Goal: Task Accomplishment & Management: Manage account settings

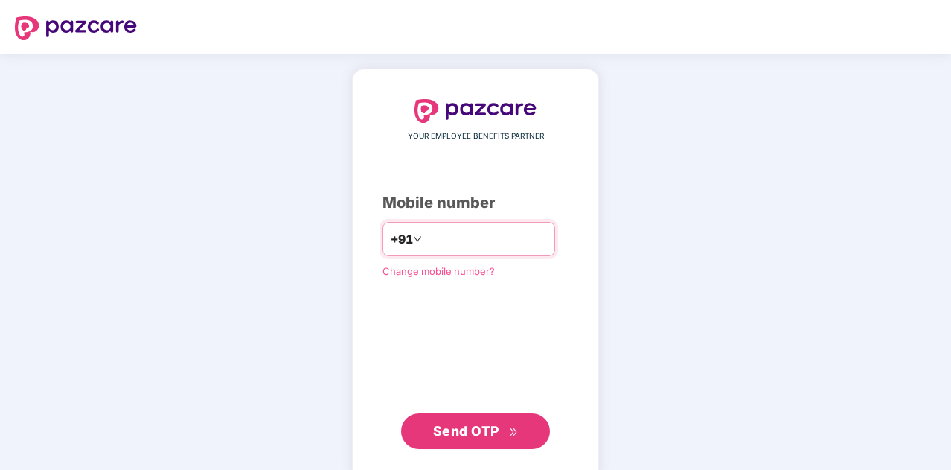
type input "**********"
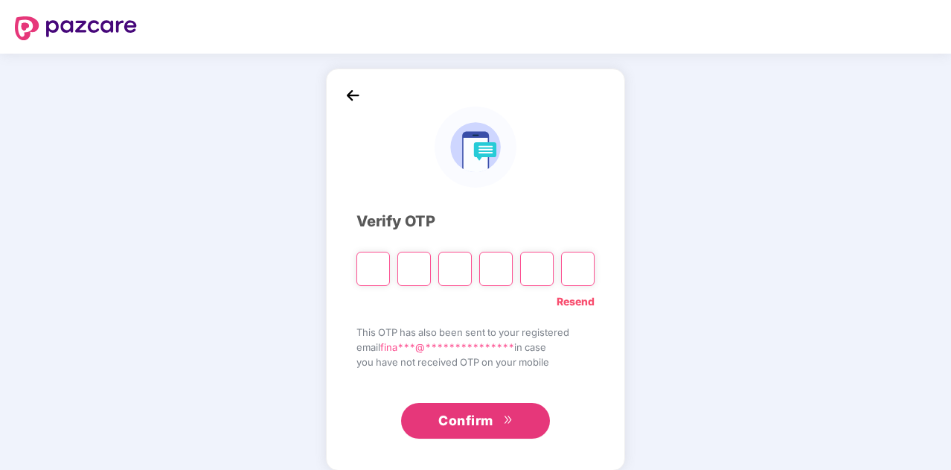
type input "*"
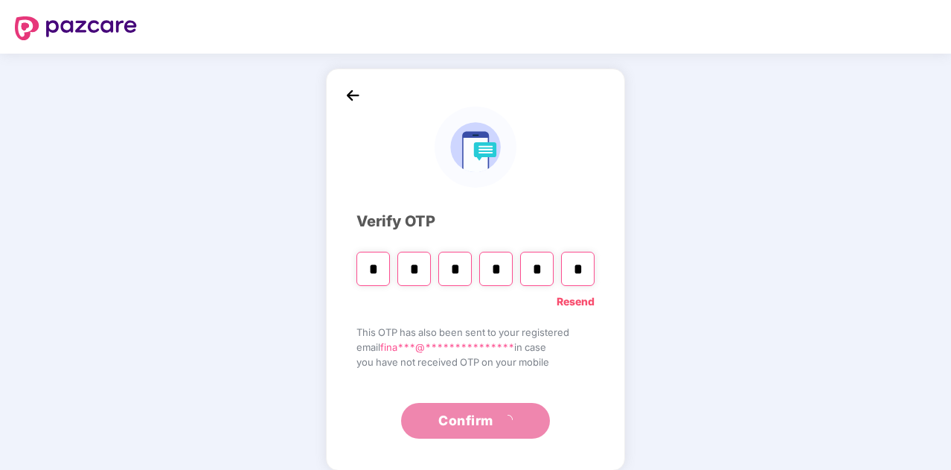
type input "*"
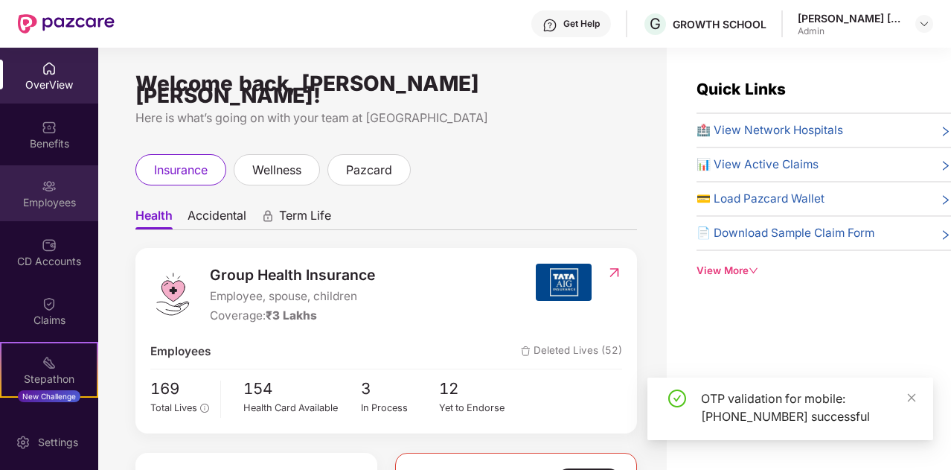
drag, startPoint x: 51, startPoint y: 188, endPoint x: 46, endPoint y: 177, distance: 12.0
click at [46, 177] on div at bounding box center [49, 184] width 15 height 15
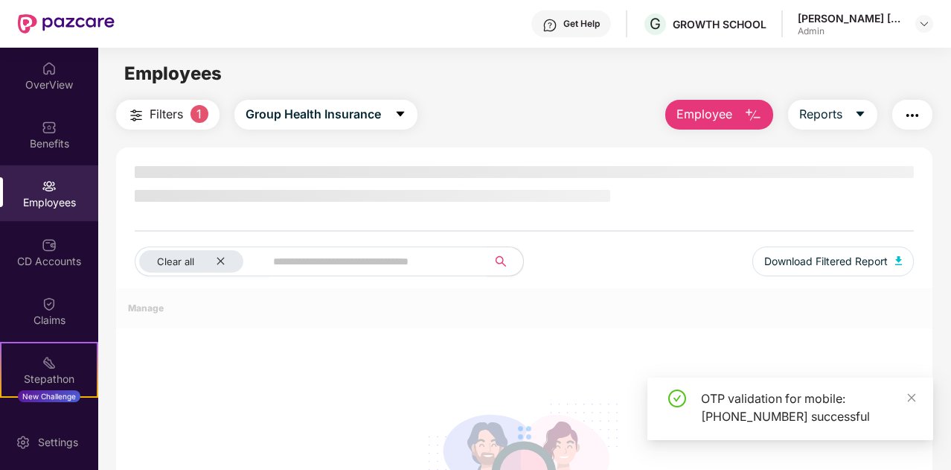
click at [46, 177] on div at bounding box center [49, 184] width 15 height 15
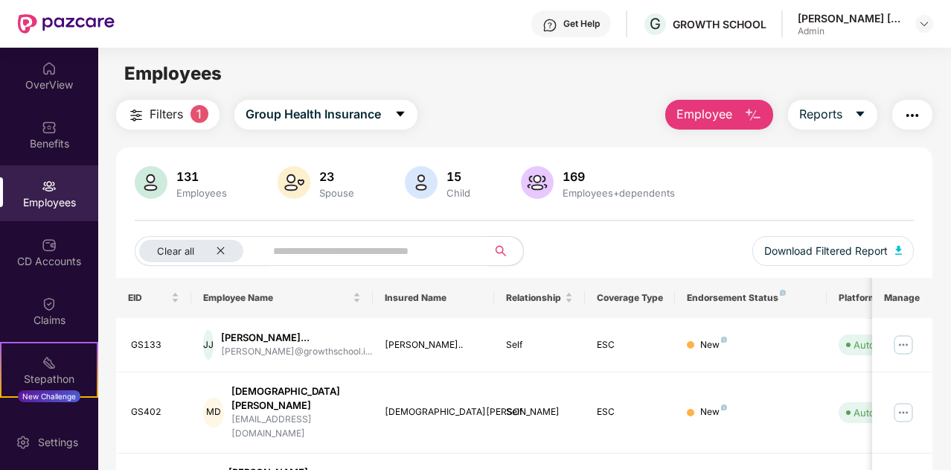
click at [365, 254] on input "text" at bounding box center [370, 251] width 194 height 22
type input "*"
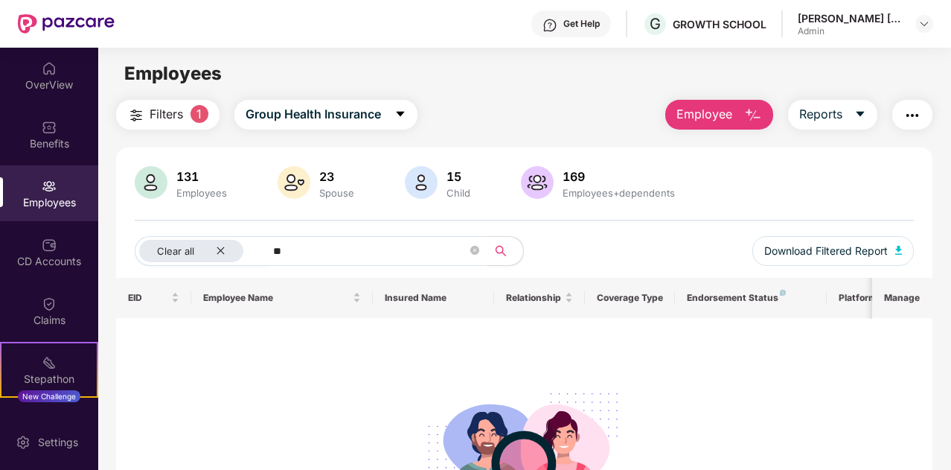
type input "*"
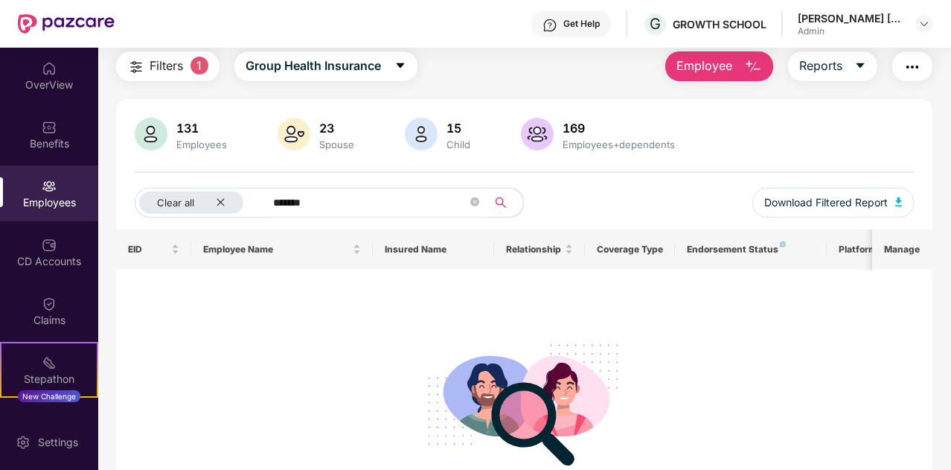
type input "*******"
drag, startPoint x: 48, startPoint y: 187, endPoint x: 39, endPoint y: 185, distance: 9.1
click at [39, 185] on div "Employees" at bounding box center [49, 193] width 98 height 56
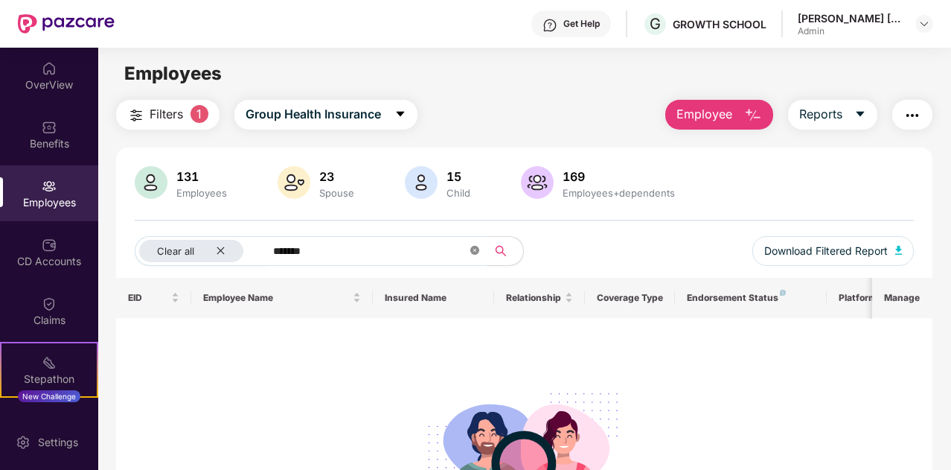
click at [475, 252] on icon "close-circle" at bounding box center [474, 250] width 9 height 9
click at [400, 252] on input "text" at bounding box center [370, 251] width 194 height 22
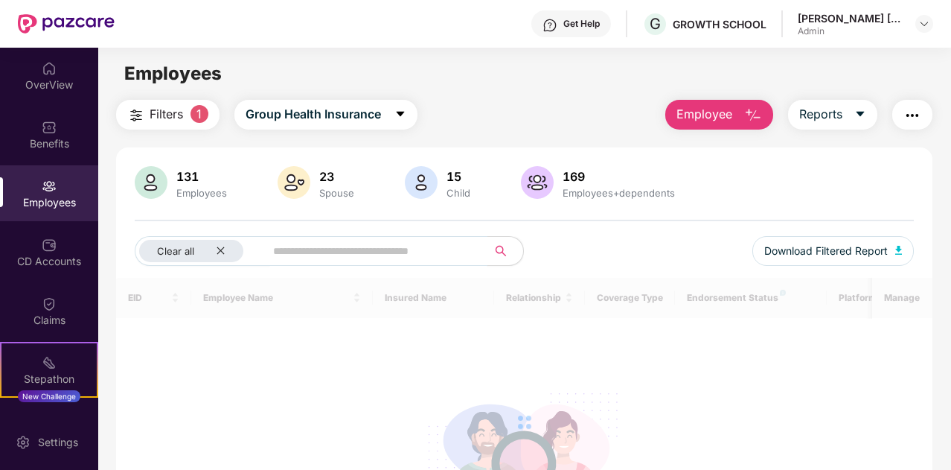
paste input "*****"
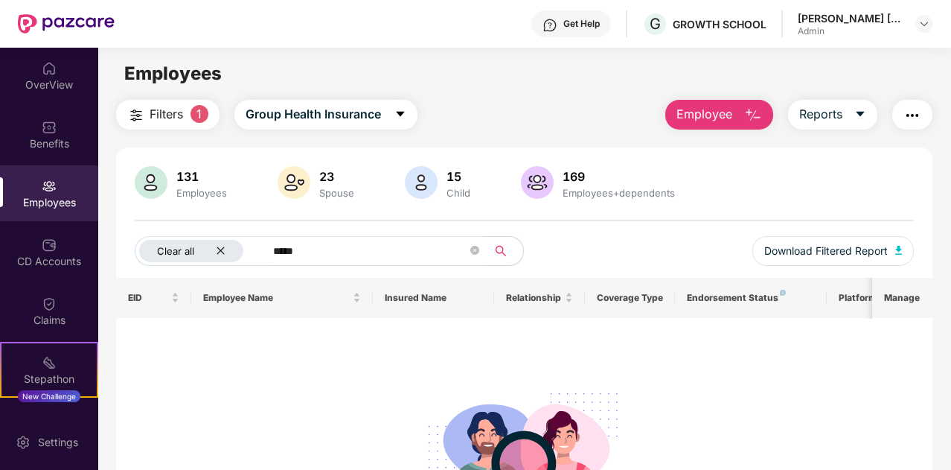
type input "*****"
click at [219, 249] on icon "close" at bounding box center [221, 251] width 10 height 10
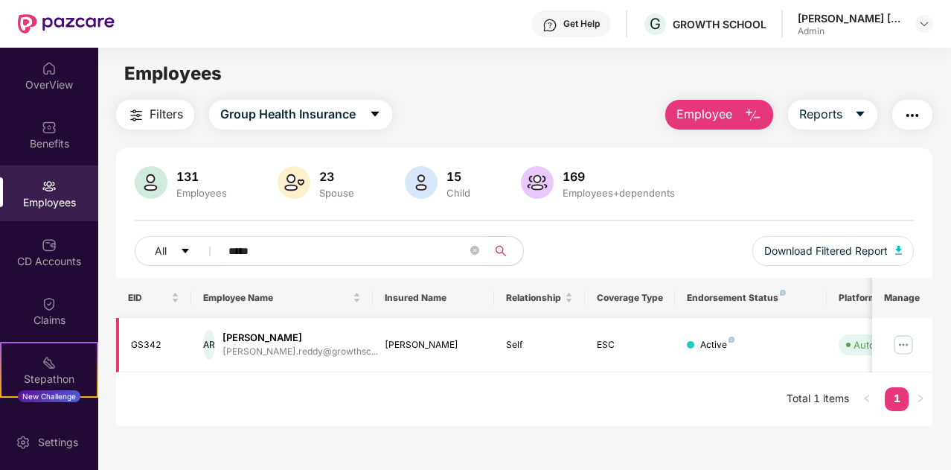
click at [909, 350] on img at bounding box center [903, 345] width 24 height 24
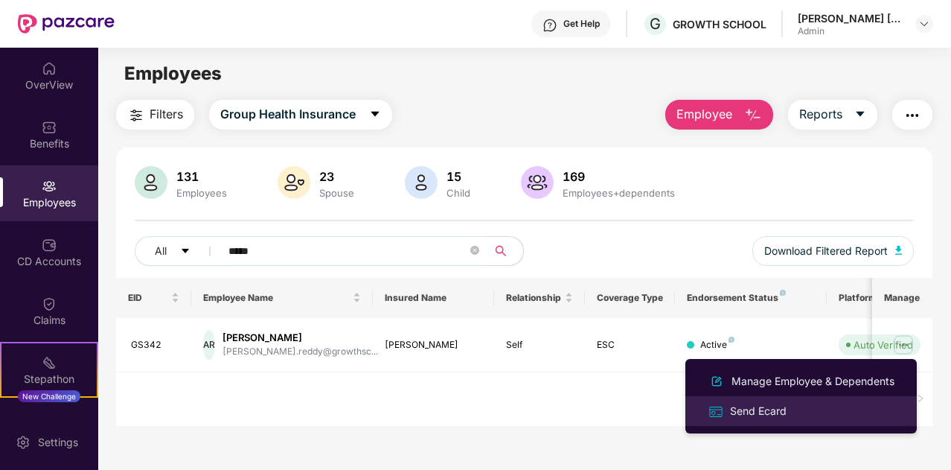
click at [769, 400] on li "Send Ecard" at bounding box center [800, 411] width 231 height 30
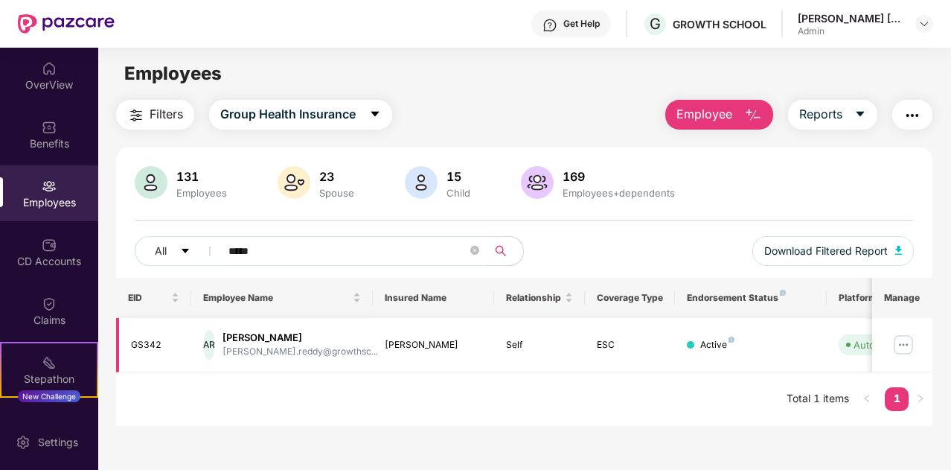
click at [896, 337] on img at bounding box center [903, 345] width 24 height 24
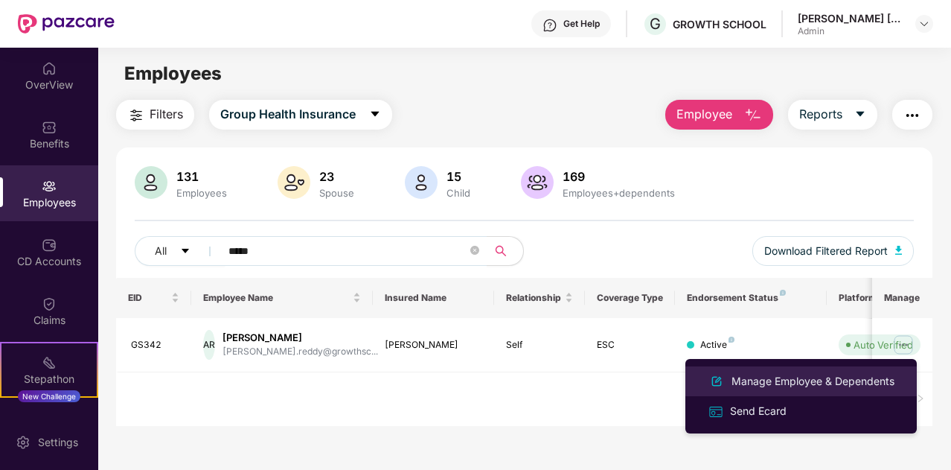
click at [777, 374] on div "Manage Employee & Dependents" at bounding box center [812, 381] width 169 height 16
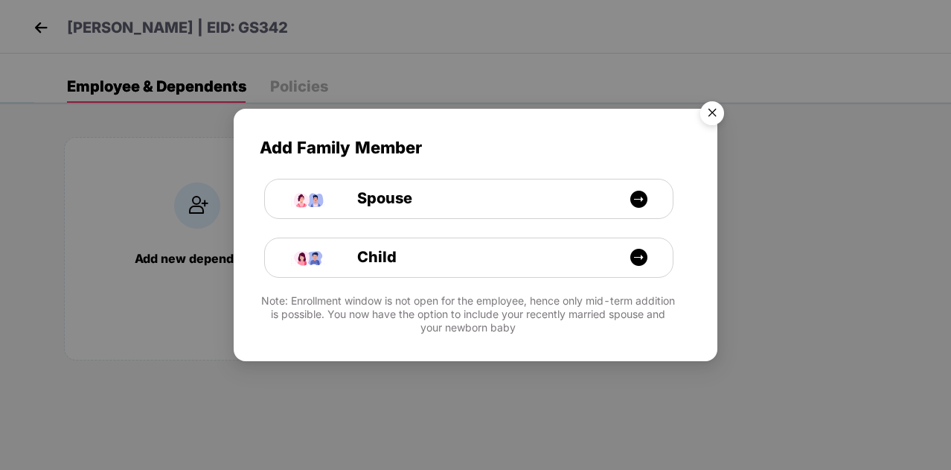
click at [714, 115] on img "Close" at bounding box center [712, 116] width 42 height 42
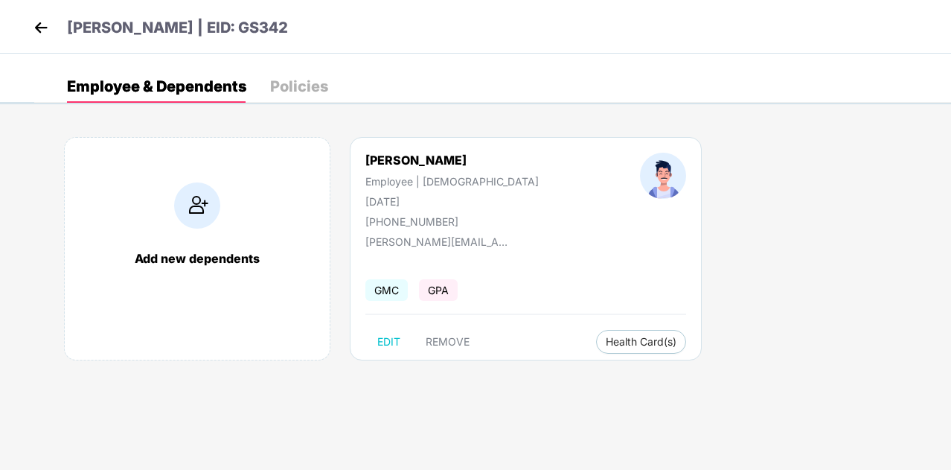
click at [310, 71] on div "Policies" at bounding box center [299, 86] width 58 height 33
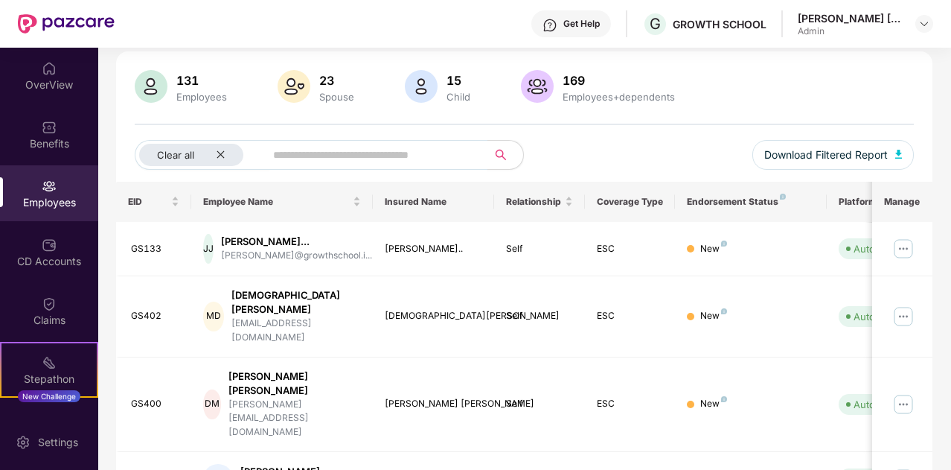
scroll to position [100, 0]
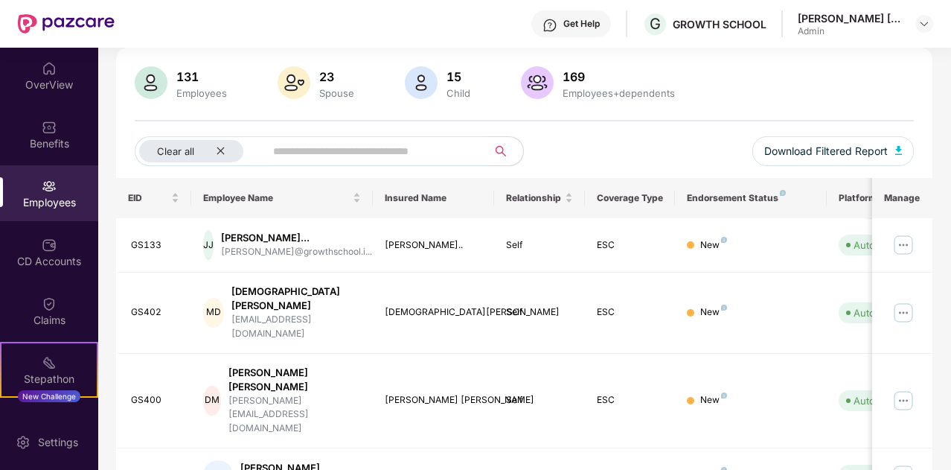
click at [347, 141] on input "text" at bounding box center [370, 151] width 194 height 22
paste input "*****"
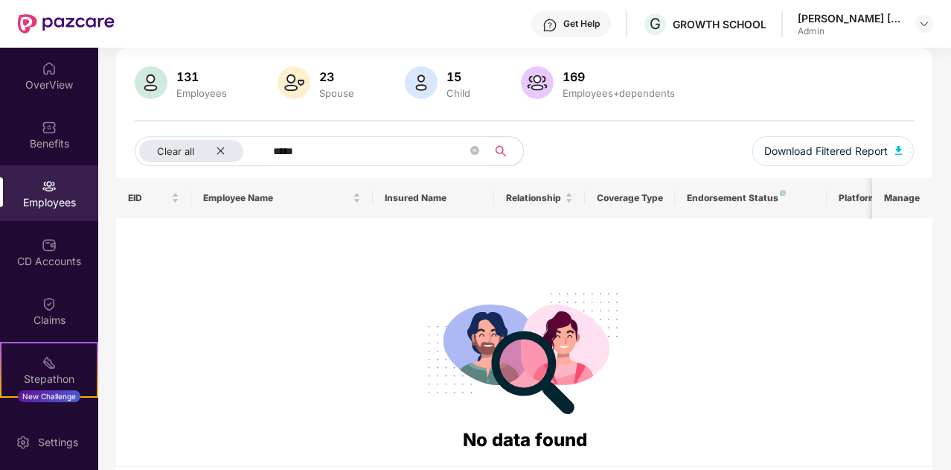
click at [405, 153] on input "*****" at bounding box center [370, 151] width 194 height 22
type input "*****"
click at [224, 147] on icon "close" at bounding box center [221, 151] width 10 height 10
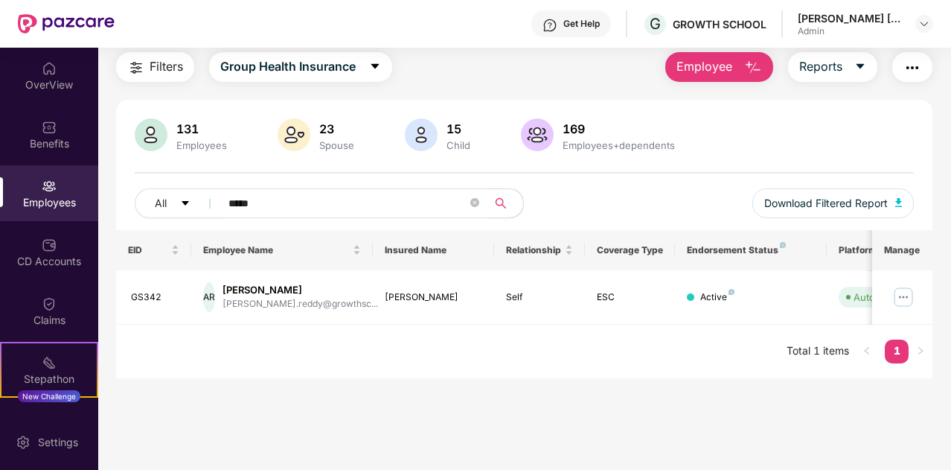
scroll to position [48, 0]
click at [902, 301] on img at bounding box center [903, 297] width 24 height 24
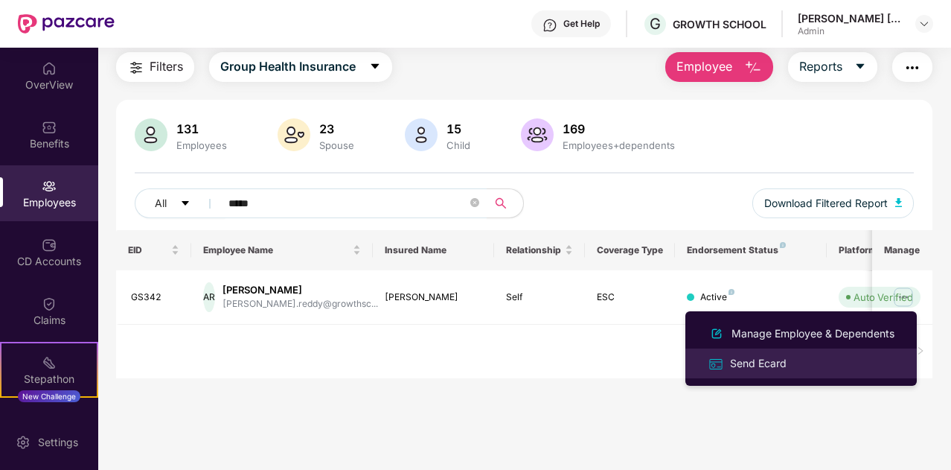
click at [756, 353] on li "Send Ecard" at bounding box center [800, 363] width 231 height 30
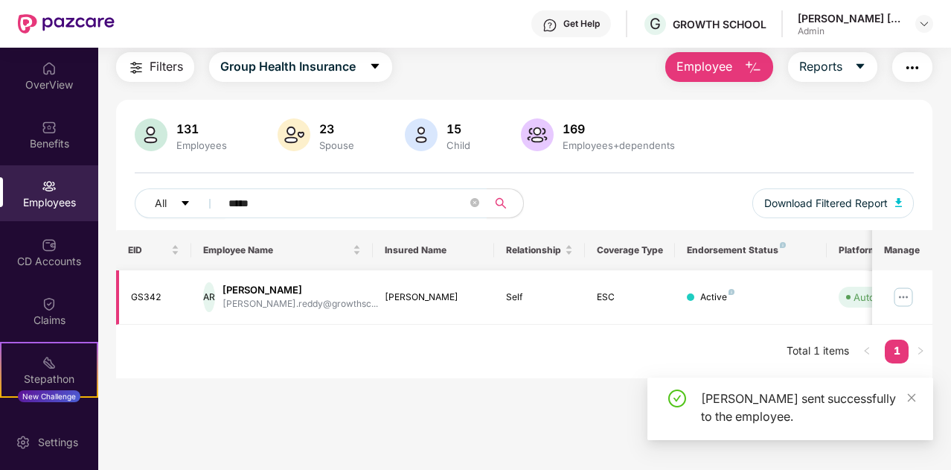
click at [908, 292] on img at bounding box center [903, 297] width 24 height 24
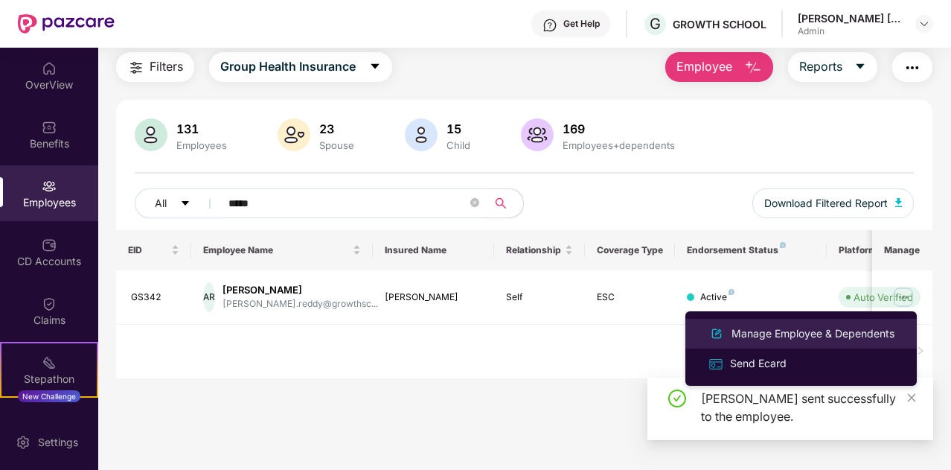
click at [769, 331] on div "Manage Employee & Dependents" at bounding box center [812, 333] width 169 height 16
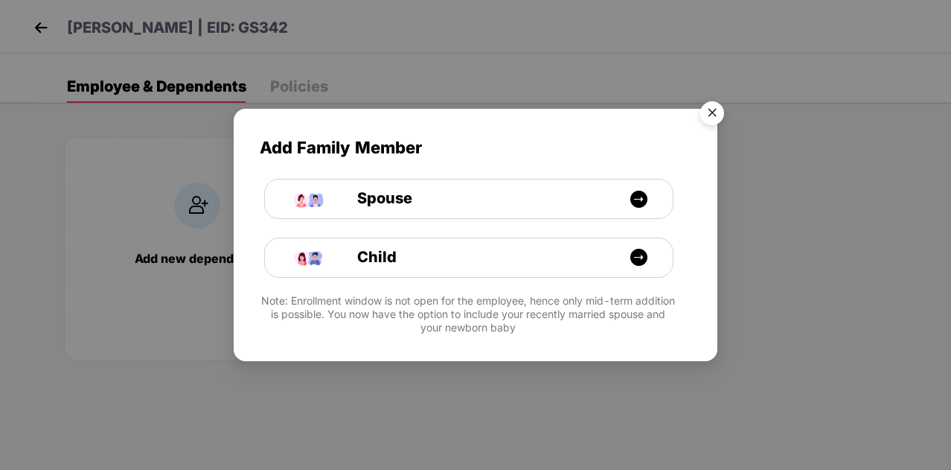
click at [717, 103] on img "Close" at bounding box center [712, 116] width 42 height 42
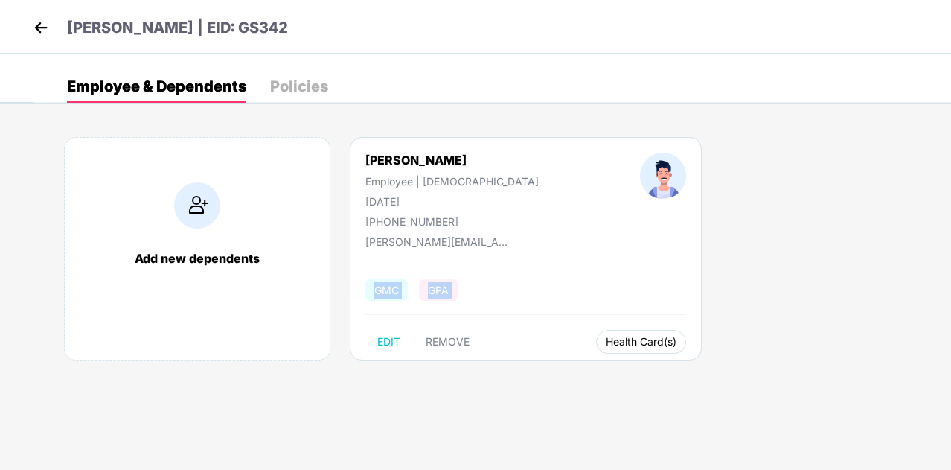
drag, startPoint x: 524, startPoint y: 252, endPoint x: 546, endPoint y: 337, distance: 88.4
click at [546, 337] on div "Adithya S Reddy Employee | Male 26 Nov 2003 +919591772730 adithya.reddy@growths…" at bounding box center [526, 248] width 352 height 223
click at [606, 338] on span "Health Card(s)" at bounding box center [641, 341] width 71 height 7
click at [643, 374] on span "Health Insurance(ESC)" at bounding box center [592, 370] width 130 height 16
click at [31, 23] on img at bounding box center [41, 27] width 22 height 22
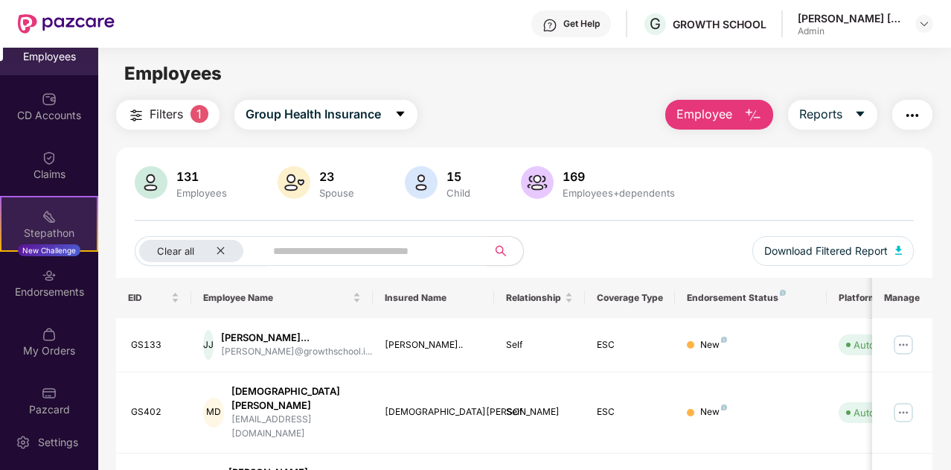
scroll to position [0, 0]
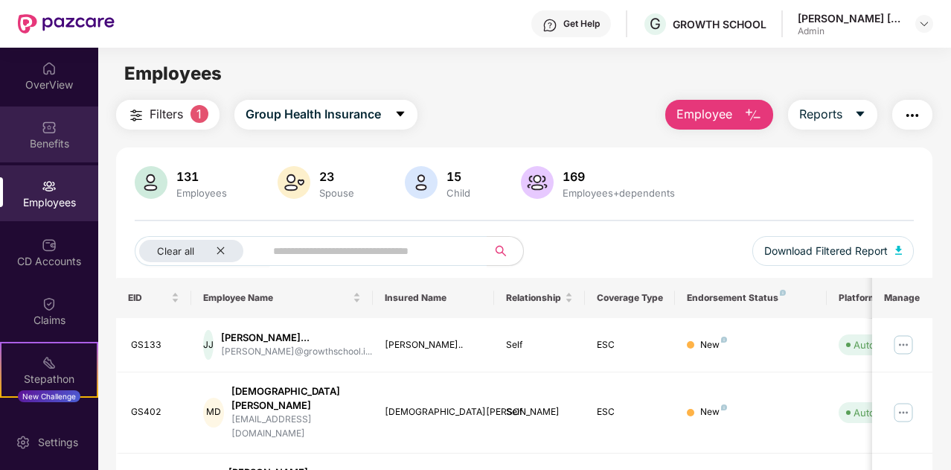
click at [39, 132] on div "Benefits" at bounding box center [49, 134] width 98 height 56
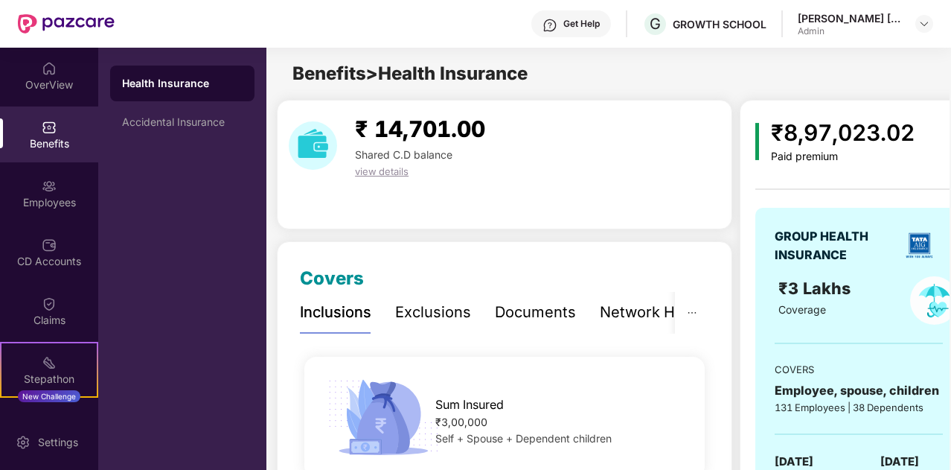
click at [625, 128] on div "₹ 14,701.00 Shared C.D balance view details" at bounding box center [504, 146] width 443 height 68
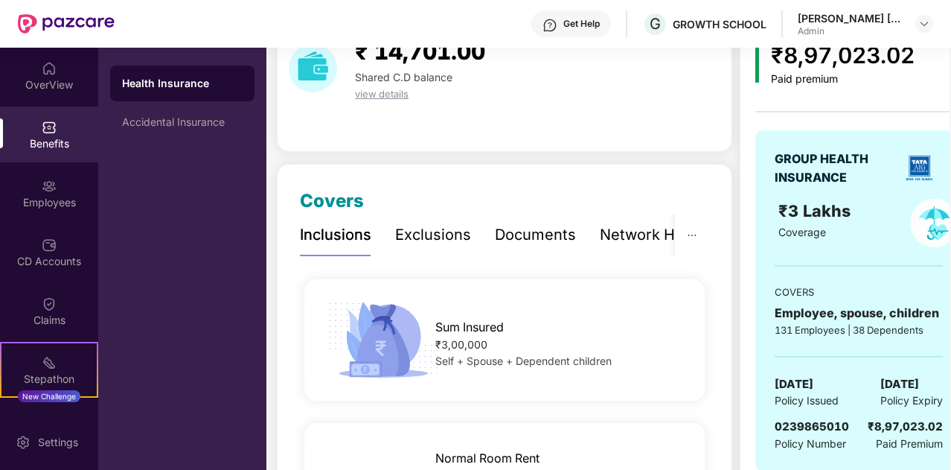
scroll to position [80, 0]
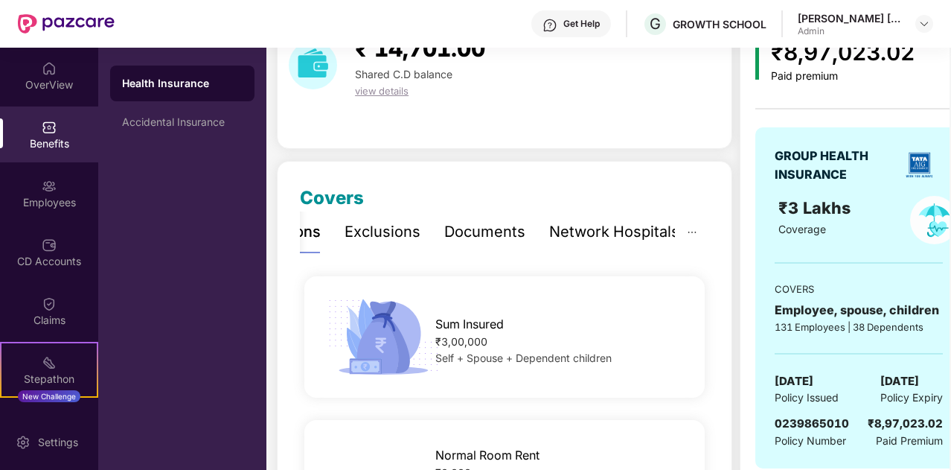
click at [610, 234] on div "Network Hospitals" at bounding box center [614, 231] width 130 height 23
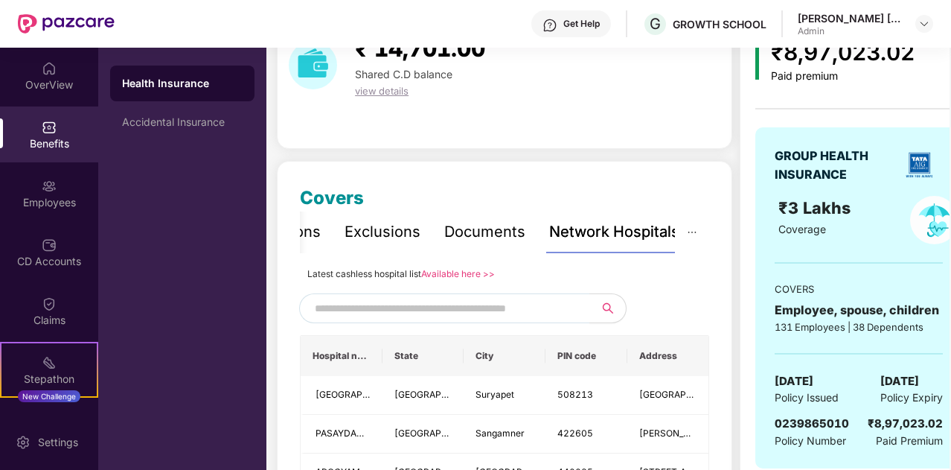
click at [411, 298] on input "text" at bounding box center [442, 308] width 254 height 22
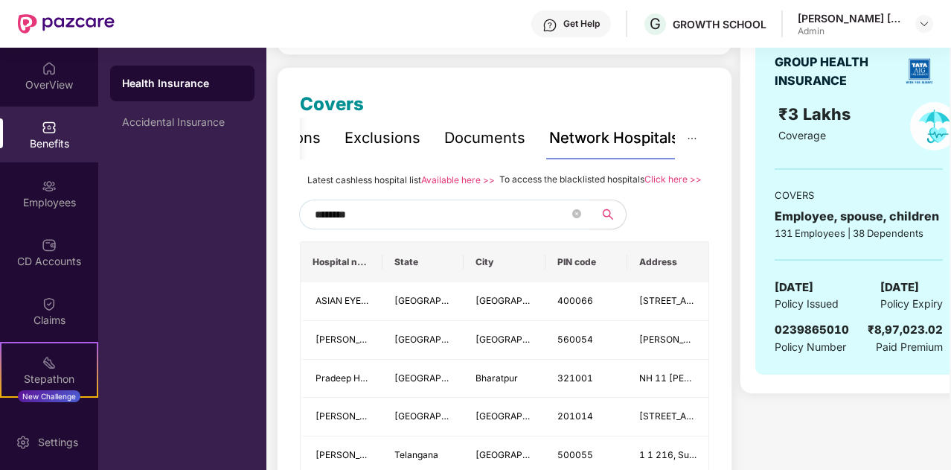
scroll to position [177, 0]
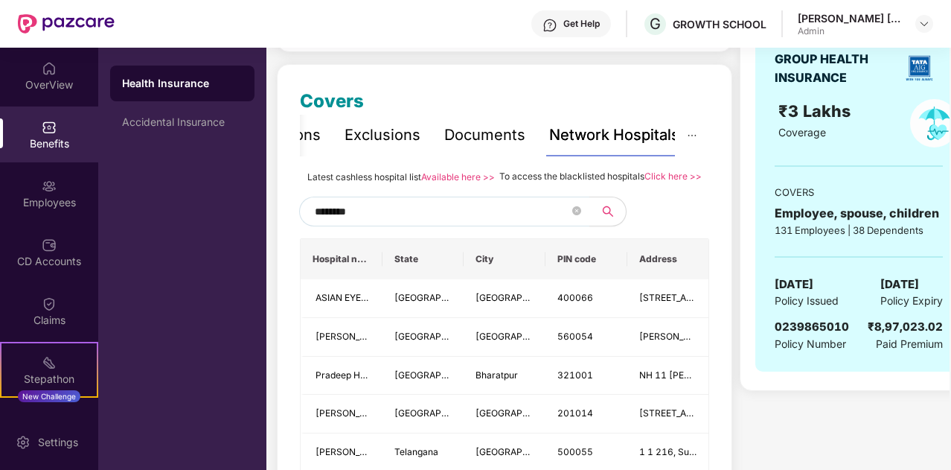
type input "********"
type input "******"
click at [458, 178] on link "Available here >>" at bounding box center [458, 176] width 74 height 11
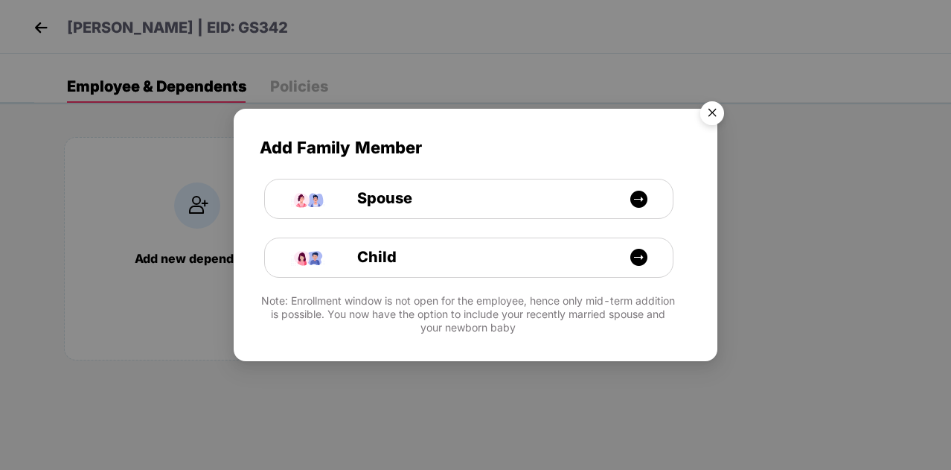
click at [716, 100] on img "Close" at bounding box center [712, 116] width 42 height 42
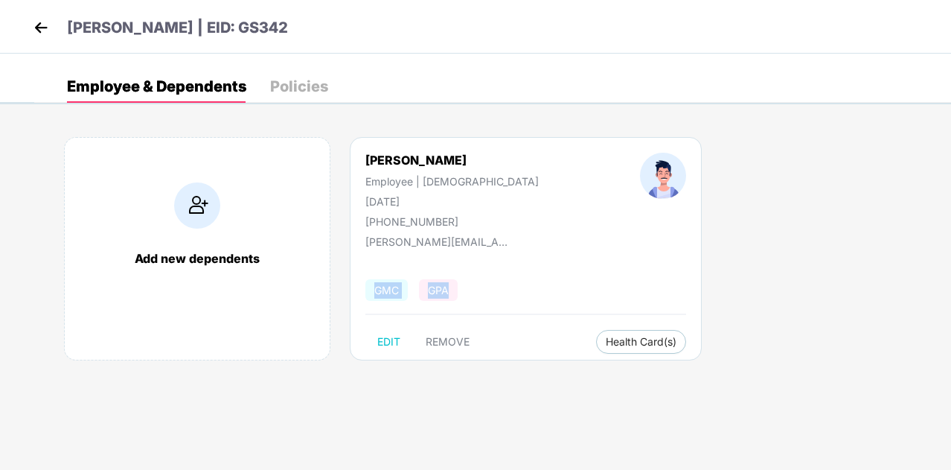
drag, startPoint x: 740, startPoint y: 236, endPoint x: 546, endPoint y: 282, distance: 198.9
click at [546, 282] on div "Add new dependents Adithya S Reddy Employee | Male 26 Nov 2003 +919591772730 ad…" at bounding box center [492, 256] width 917 height 283
